Goal: Information Seeking & Learning: Find specific fact

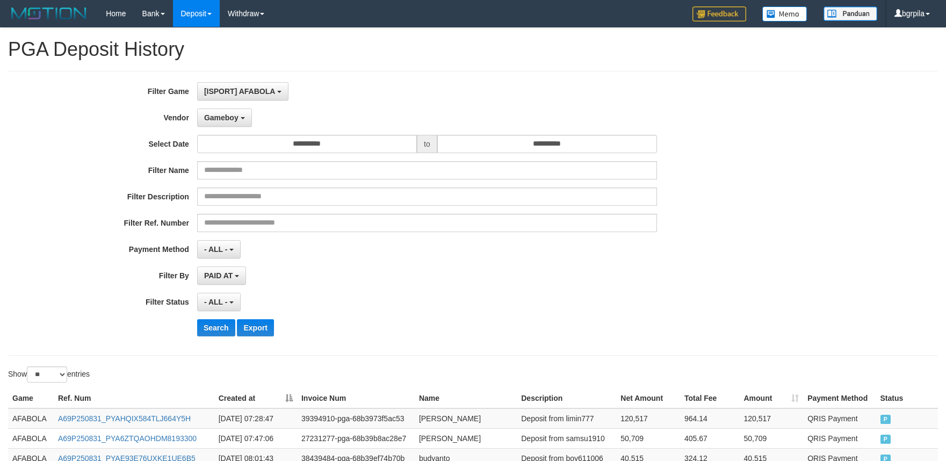
select select "**********"
select select "**"
click at [219, 324] on button "Search" at bounding box center [216, 327] width 38 height 17
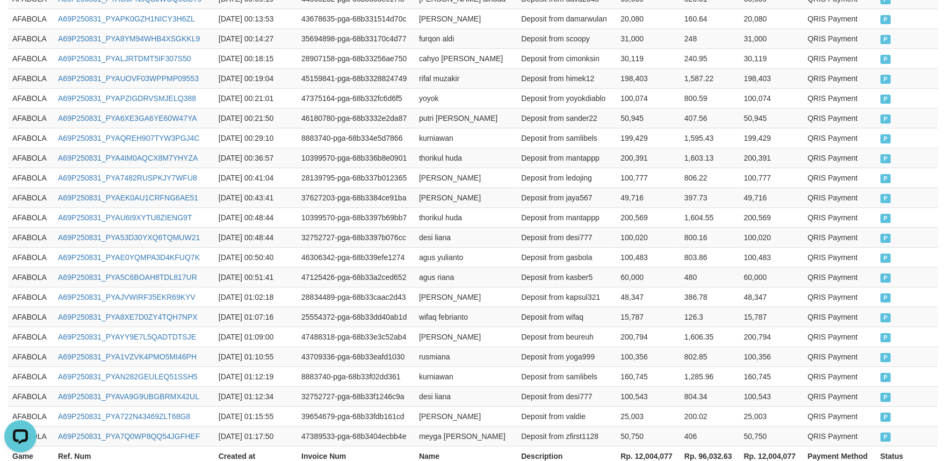
scroll to position [551, 0]
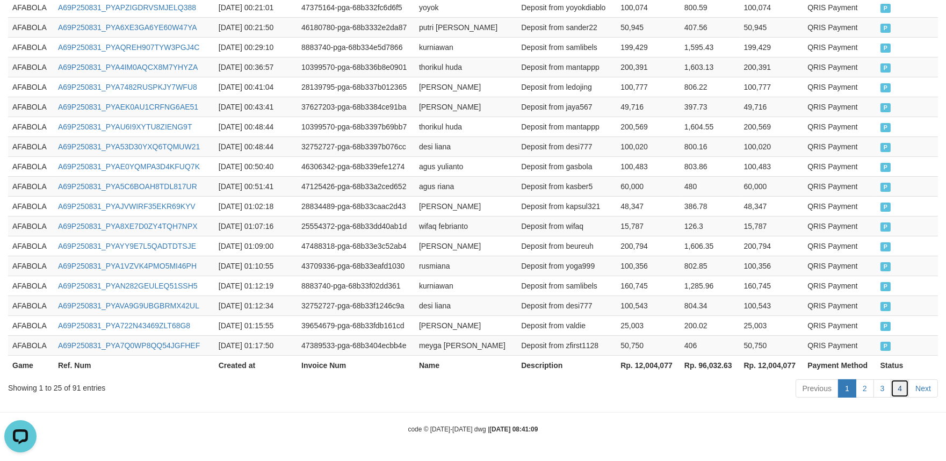
click at [899, 387] on link "4" at bounding box center [900, 388] width 18 height 18
click at [628, 285] on td "160,745" at bounding box center [648, 286] width 64 height 20
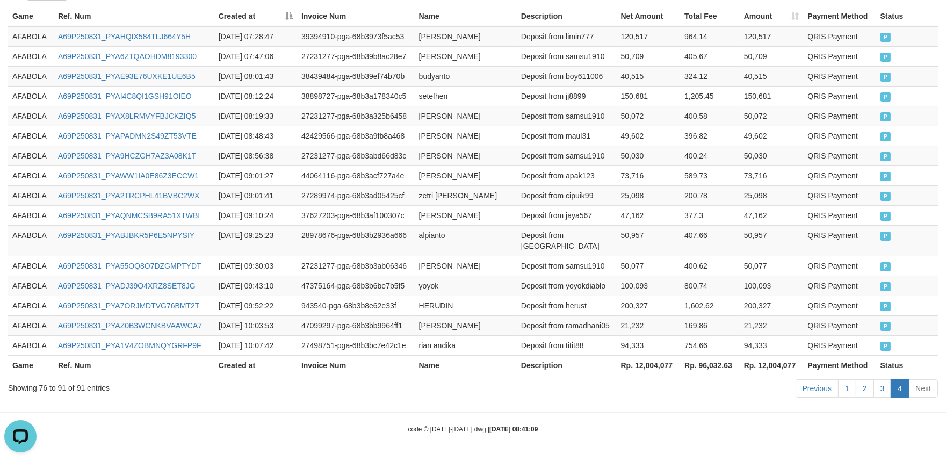
scroll to position [372, 0]
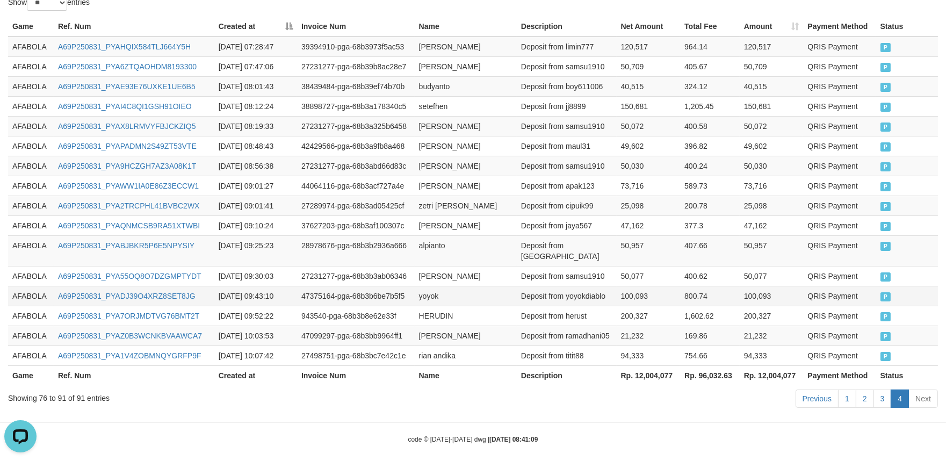
click at [567, 286] on td "Deposit from yoyokdiablo" at bounding box center [567, 296] width 100 height 20
click at [24, 108] on td "AFABOLA" at bounding box center [31, 106] width 46 height 20
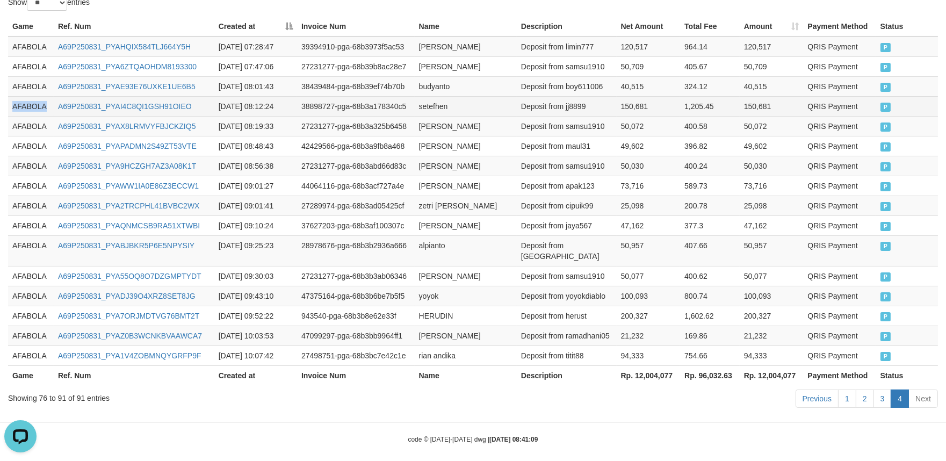
click at [24, 108] on td "AFABOLA" at bounding box center [31, 106] width 46 height 20
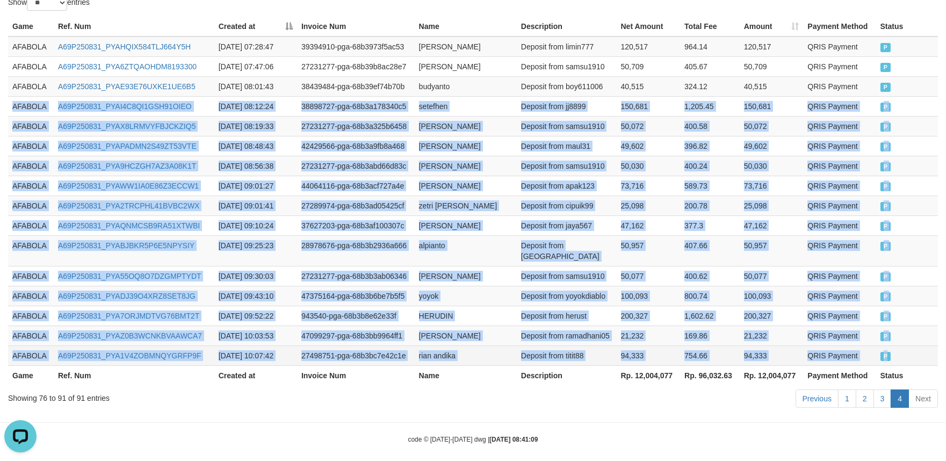
click at [894, 349] on td "P" at bounding box center [908, 356] width 62 height 20
copy tbody "AFABOLA A69P250831_PYAI4C8QI1GSH91OIEO [DATE] 08:12:24 38898727-pga-68b3a178340…"
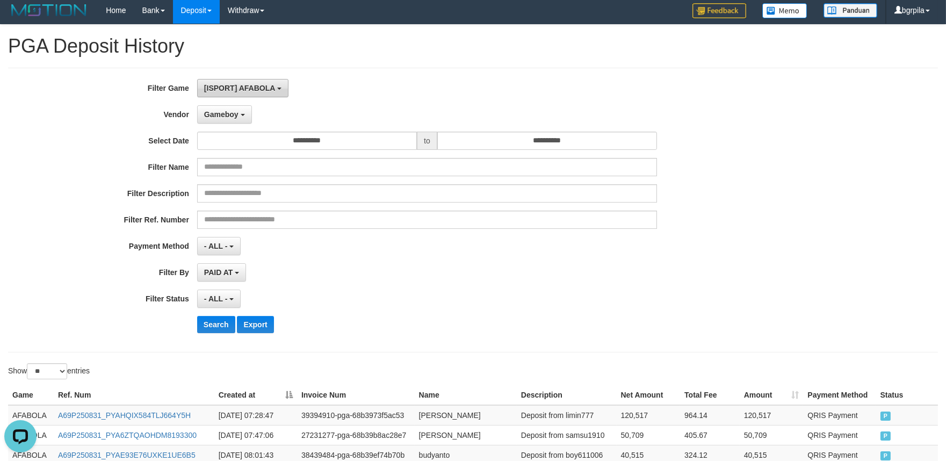
scroll to position [0, 0]
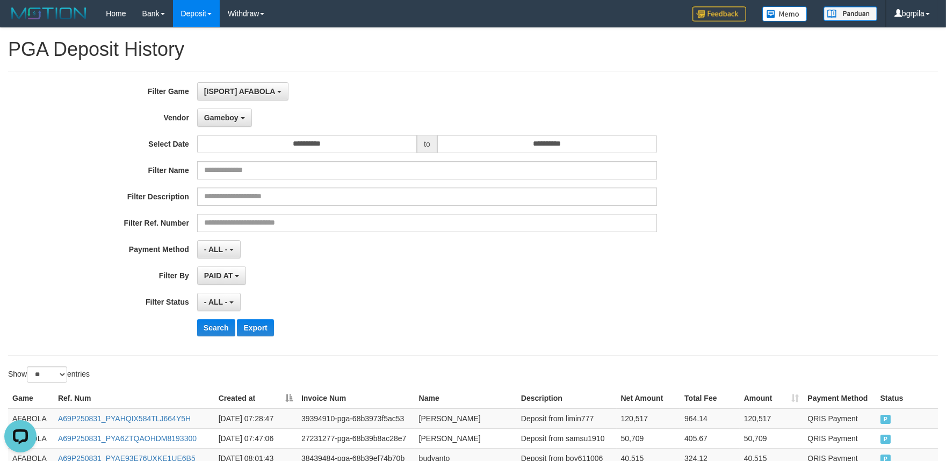
click at [213, 105] on div "**********" at bounding box center [394, 213] width 789 height 262
click at [214, 110] on button "Gameboy" at bounding box center [224, 118] width 55 height 18
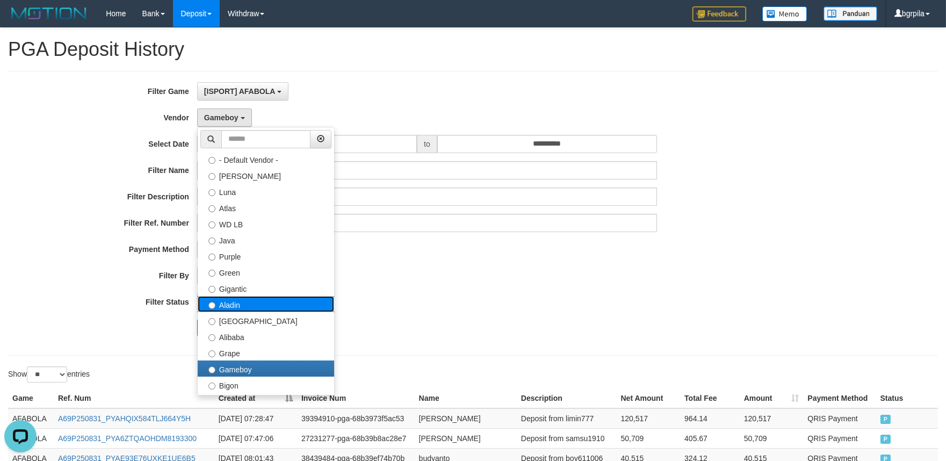
click at [277, 302] on label "Aladin" at bounding box center [266, 304] width 137 height 16
select select "**********"
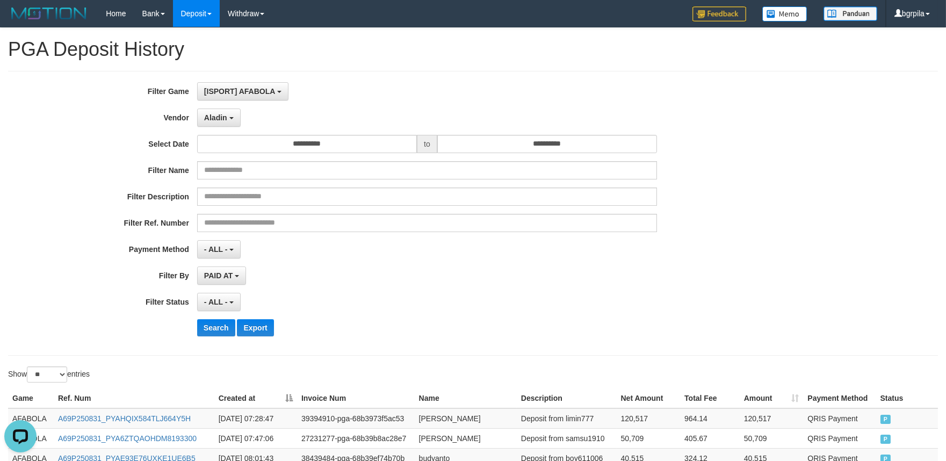
click at [193, 333] on div "Search Export" at bounding box center [394, 327] width 789 height 17
click at [206, 333] on button "Search" at bounding box center [216, 327] width 38 height 17
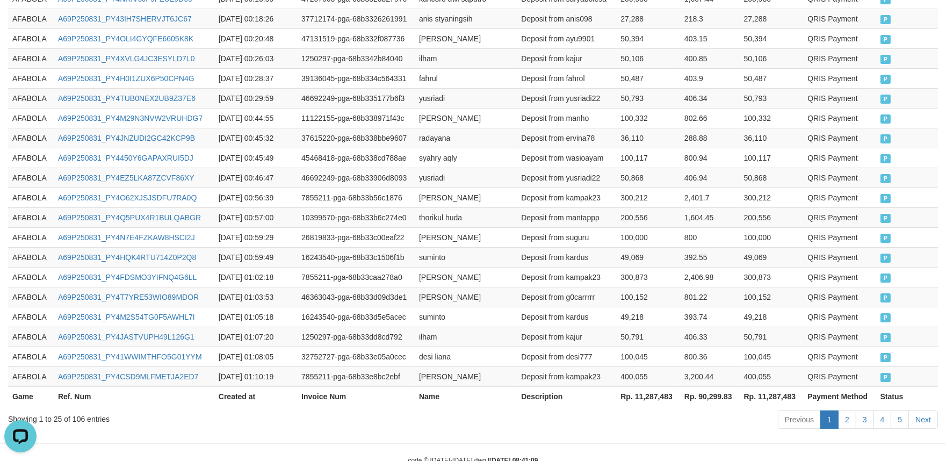
scroll to position [551, 0]
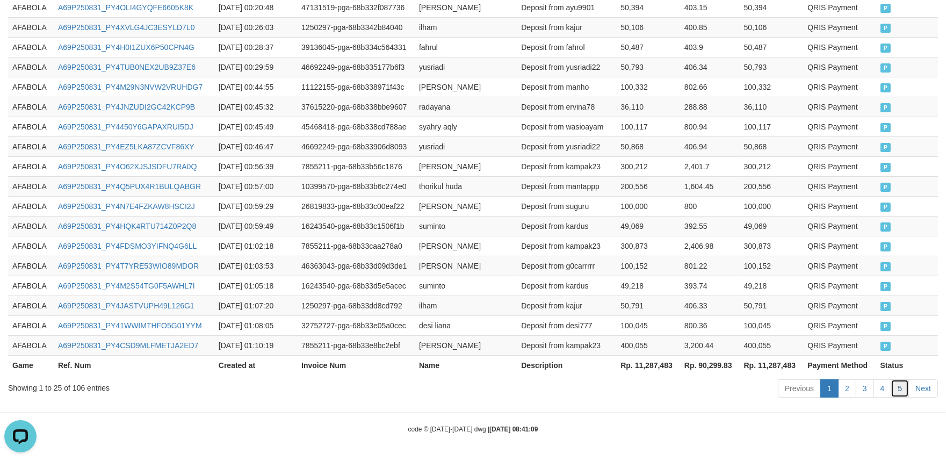
click at [895, 385] on link "5" at bounding box center [900, 388] width 18 height 18
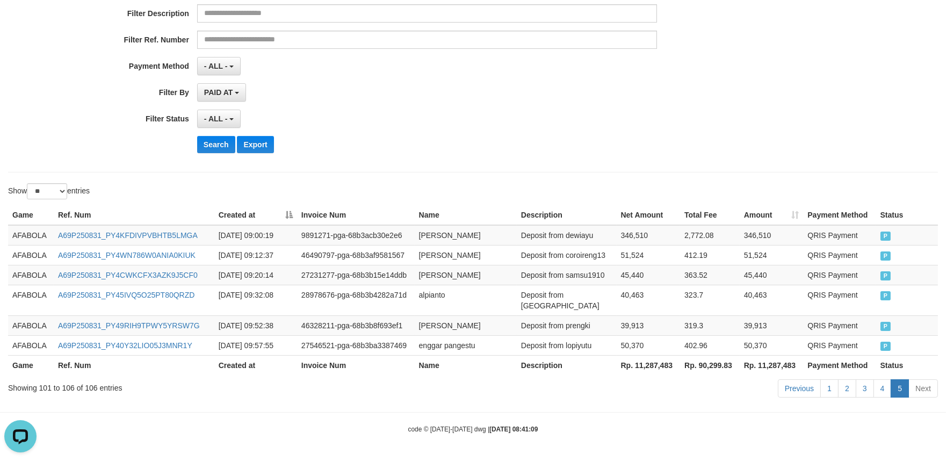
scroll to position [184, 0]
click at [700, 281] on td "363.52" at bounding box center [710, 275] width 60 height 20
click at [882, 394] on link "4" at bounding box center [883, 388] width 18 height 18
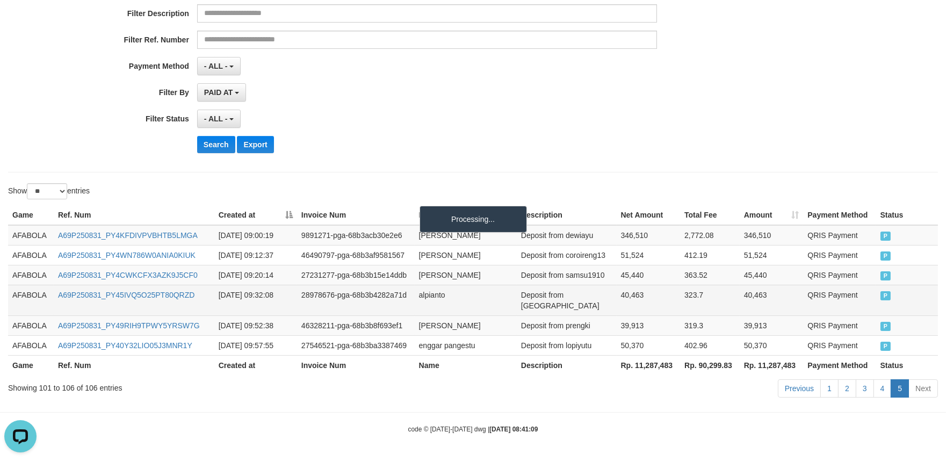
scroll to position [551, 0]
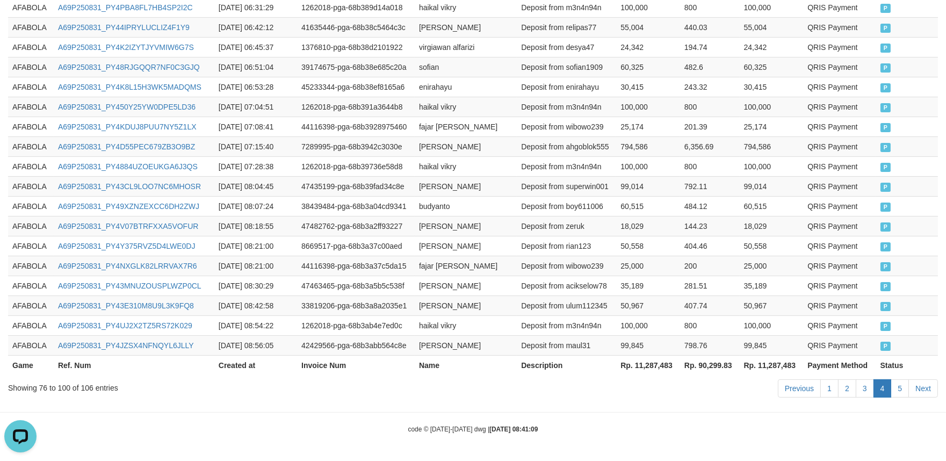
click at [676, 307] on td "50,967" at bounding box center [648, 306] width 64 height 20
click at [34, 335] on td "AFABOLA" at bounding box center [31, 345] width 46 height 20
click at [36, 331] on td "AFABOLA" at bounding box center [31, 325] width 46 height 20
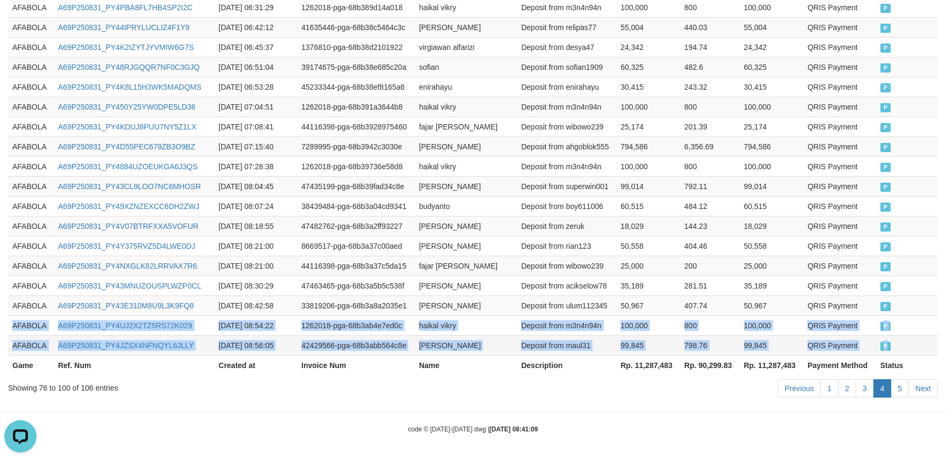
click at [911, 348] on td "P" at bounding box center [908, 345] width 62 height 20
copy tbody "AFABOLA A69P250831_PY4UJ2X2TZ5RS72K029 [DATE] 08:54:22 1262018-pga-68b3ab4e7ed0…"
click at [903, 379] on link "5" at bounding box center [900, 388] width 18 height 18
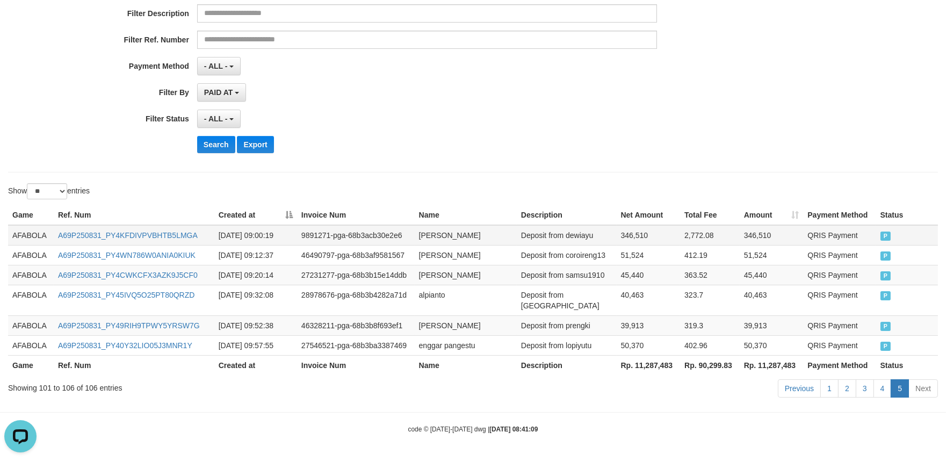
click at [62, 246] on td "A69P250831_PY4KFDIVPVBHTB5LMGA" at bounding box center [134, 235] width 161 height 20
click at [31, 244] on td "AFABOLA" at bounding box center [31, 235] width 46 height 20
drag, startPoint x: 31, startPoint y: 244, endPoint x: 455, endPoint y: 272, distance: 425.5
click at [31, 244] on td "AFABOLA" at bounding box center [31, 235] width 46 height 20
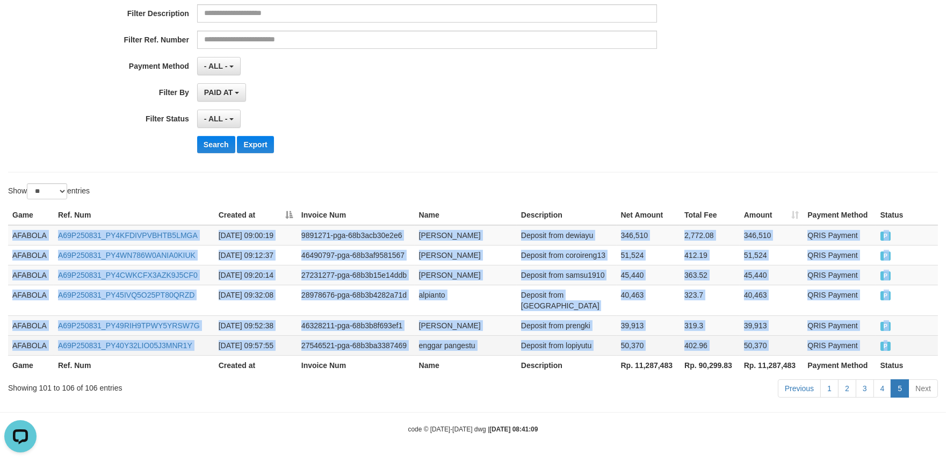
click at [912, 351] on td "P" at bounding box center [908, 345] width 62 height 20
copy tbody "AFABOLA A69P250831_PY4KFDIVPVBHTB5LMGA [DATE] 09:00:19 9891271-pga-68b3acb30e2e…"
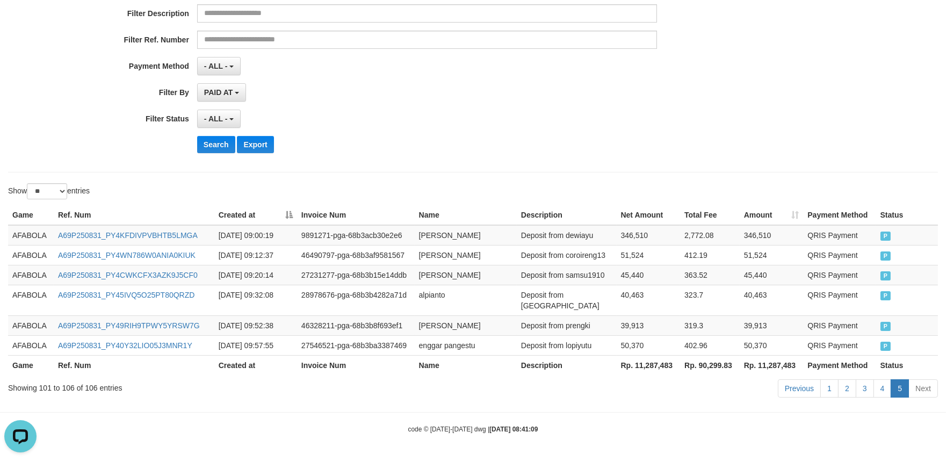
click at [811, 116] on div "**********" at bounding box center [473, 30] width 946 height 262
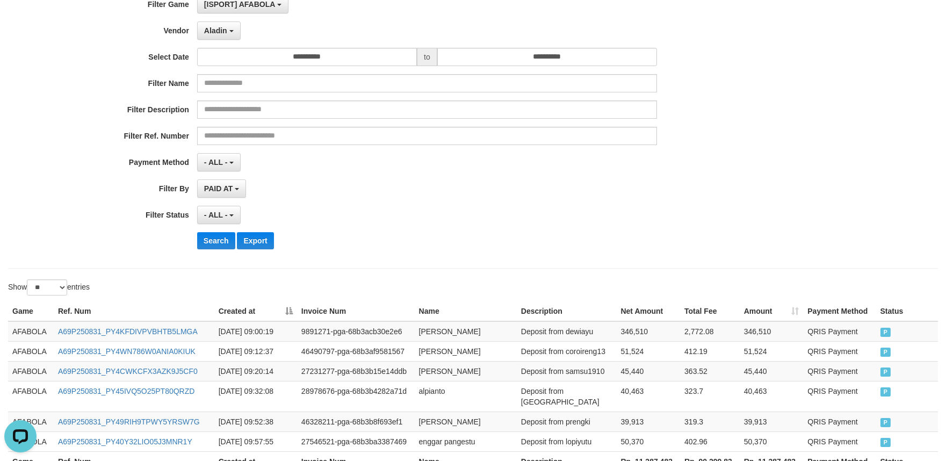
scroll to position [4, 0]
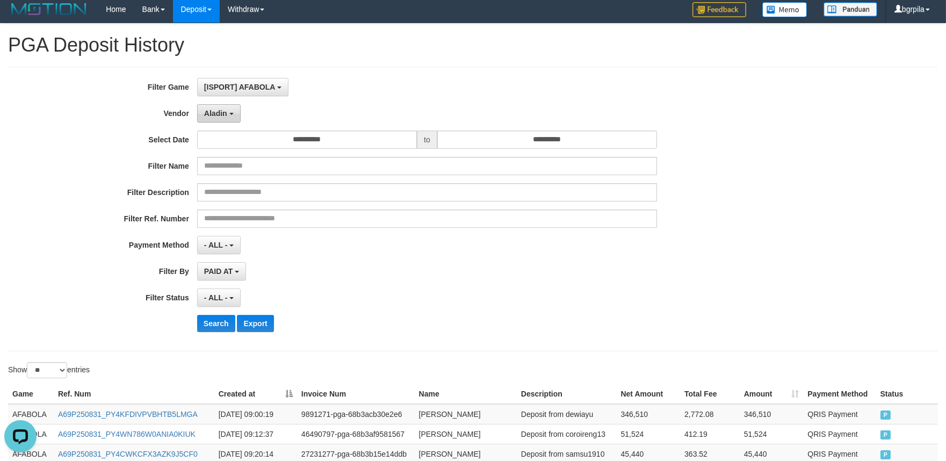
click at [229, 114] on button "Aladin" at bounding box center [219, 113] width 44 height 18
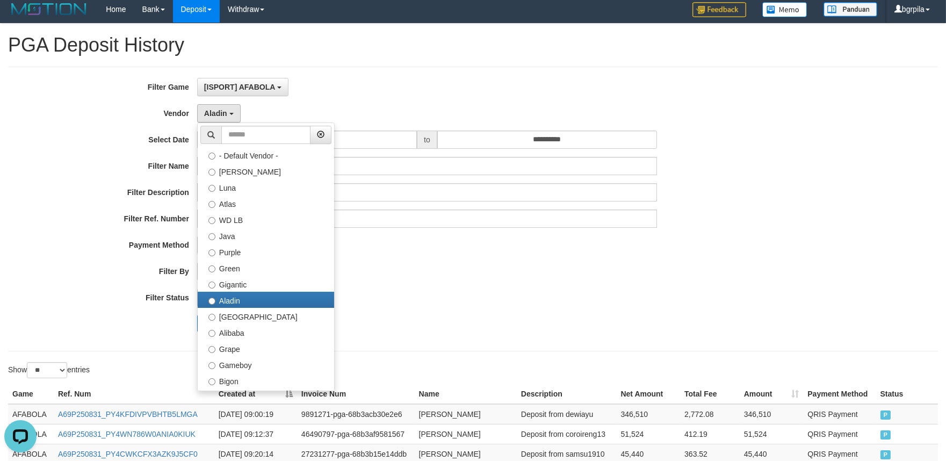
click at [446, 322] on div "Search Export" at bounding box center [493, 323] width 592 height 17
